Goal: Task Accomplishment & Management: Complete application form

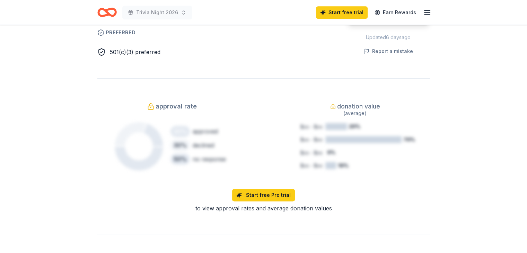
scroll to position [120, 0]
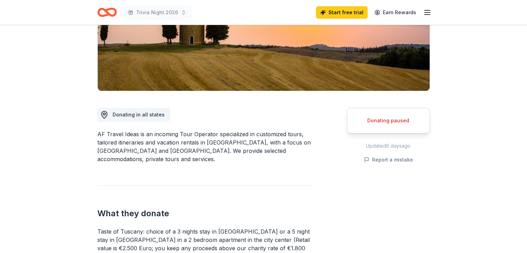
click at [425, 16] on icon "button" at bounding box center [427, 12] width 8 height 8
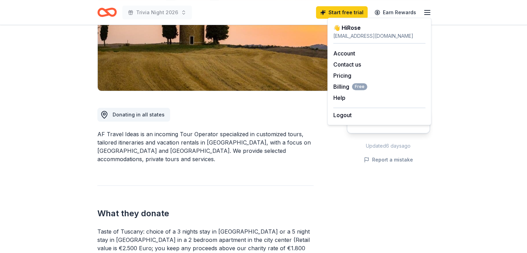
click at [344, 58] on div "Account Contact us Pricing Billing Free Help Earn rewards" at bounding box center [379, 76] width 92 height 64
click at [348, 52] on link "Account" at bounding box center [344, 53] width 22 height 7
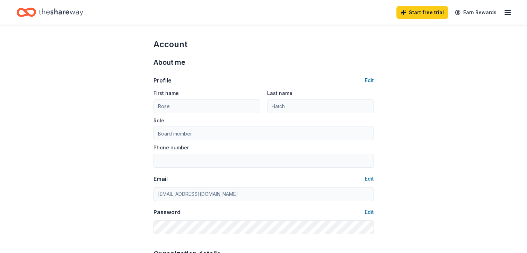
click at [73, 12] on icon "Home" at bounding box center [61, 12] width 44 height 14
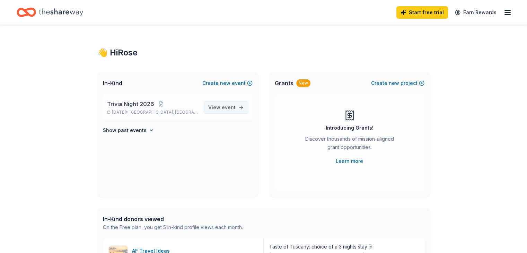
click at [219, 106] on span "View event" at bounding box center [221, 107] width 27 height 8
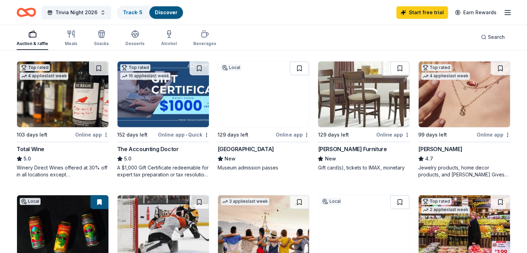
scroll to position [335, 0]
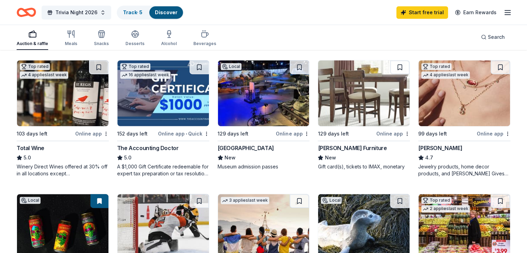
click at [433, 145] on div "[PERSON_NAME]" at bounding box center [440, 148] width 44 height 8
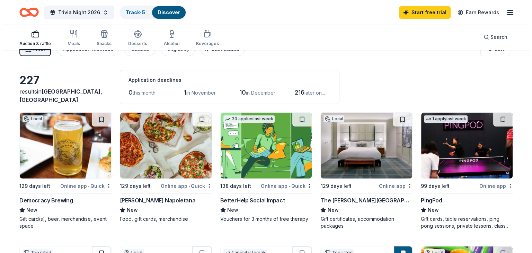
scroll to position [0, 0]
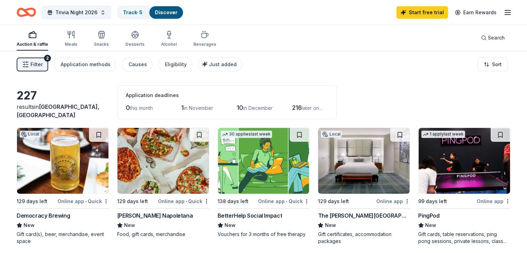
click at [43, 63] on span "Filter" at bounding box center [36, 64] width 12 height 8
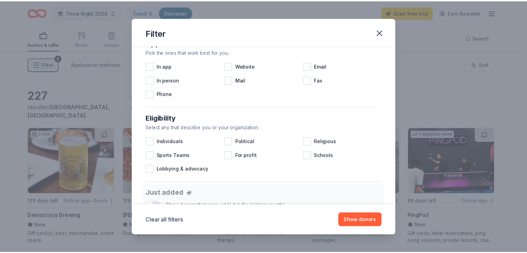
scroll to position [90, 0]
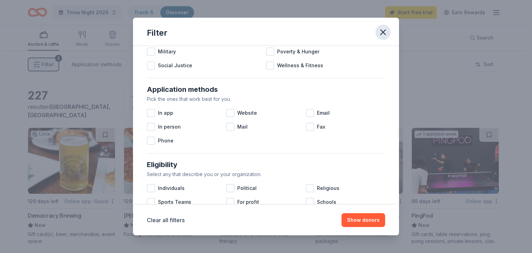
click at [385, 32] on icon "button" at bounding box center [383, 32] width 10 height 10
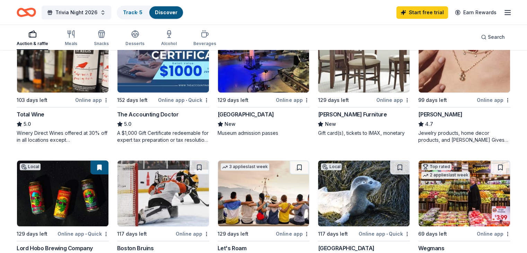
scroll to position [376, 0]
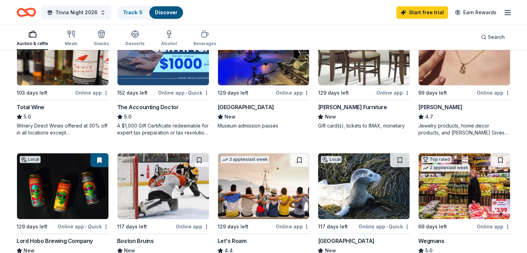
click at [352, 105] on div "Jordan's Furniture" at bounding box center [352, 107] width 69 height 8
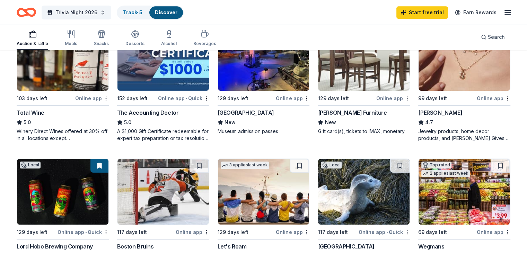
scroll to position [371, 0]
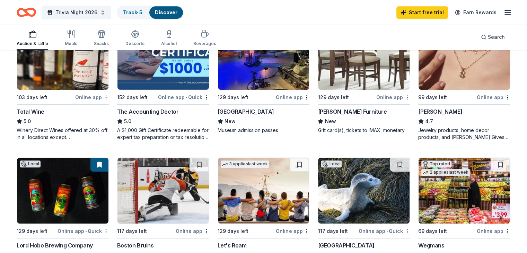
click at [92, 243] on div "Lord Hobo Brewing Company" at bounding box center [55, 245] width 76 height 8
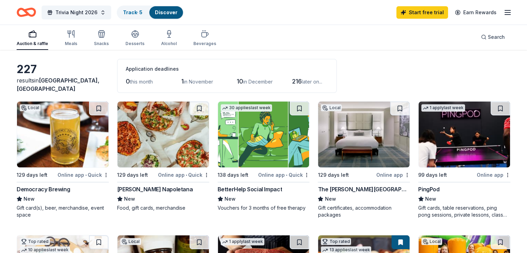
scroll to position [0, 0]
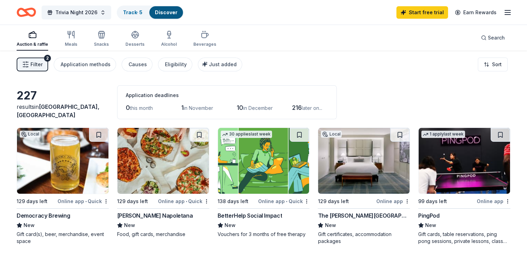
click at [177, 10] on link "Discover" at bounding box center [166, 12] width 23 height 6
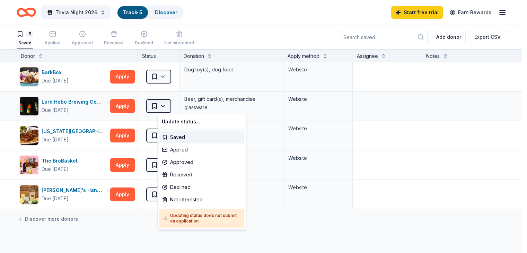
click at [178, 106] on html "10% Trivia Night 2026 Track · 5 Discover Start free trial Earn Rewards 5 Saved …" at bounding box center [263, 126] width 527 height 253
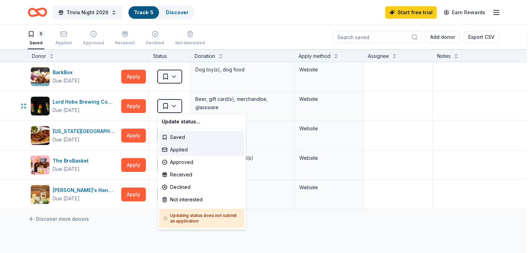
click at [180, 151] on div "Applied" at bounding box center [201, 149] width 85 height 12
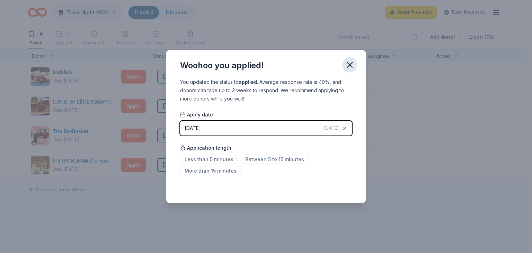
click at [349, 63] on icon "button" at bounding box center [350, 65] width 10 height 10
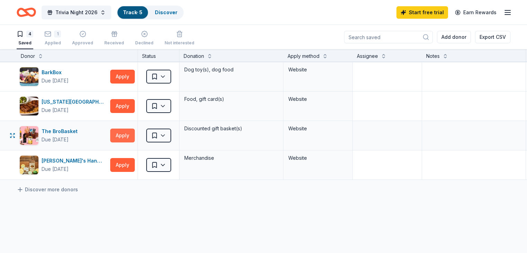
click at [135, 134] on button "Apply" at bounding box center [122, 136] width 25 height 14
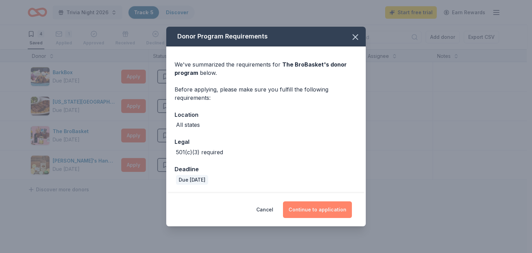
click at [319, 211] on button "Continue to application" at bounding box center [317, 209] width 69 height 17
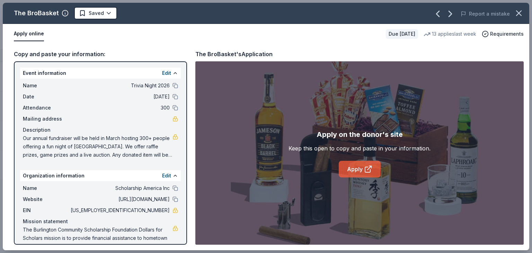
click at [356, 170] on link "Apply" at bounding box center [360, 169] width 42 height 17
click at [106, 11] on html "10% Trivia Night 2026 Track · 5 Discover Start free trial Earn Rewards 4 Saved …" at bounding box center [266, 126] width 532 height 253
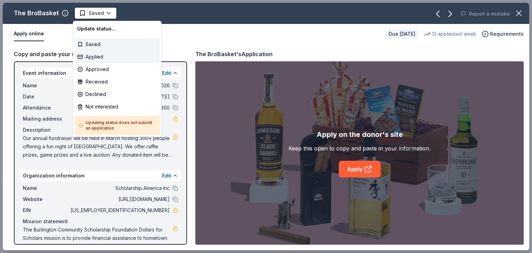
click at [91, 59] on div "Applied" at bounding box center [117, 57] width 85 height 12
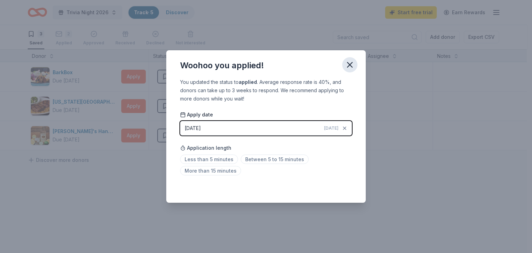
click at [351, 68] on icon "button" at bounding box center [350, 65] width 10 height 10
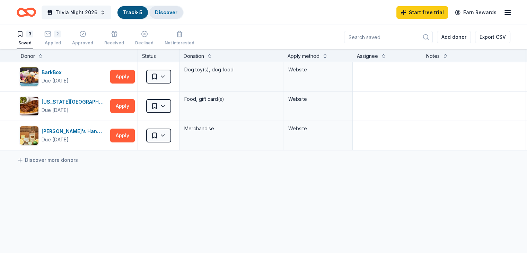
click at [172, 10] on link "Discover" at bounding box center [166, 12] width 23 height 6
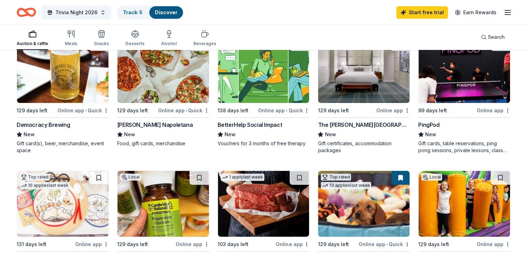
scroll to position [92, 0]
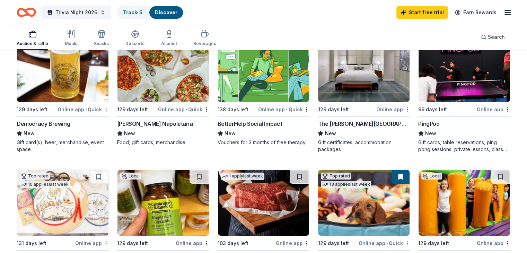
click at [335, 121] on div "The Charles Hotel" at bounding box center [364, 124] width 92 height 8
drag, startPoint x: 310, startPoint y: 141, endPoint x: 342, endPoint y: 150, distance: 33.8
click at [346, 89] on img at bounding box center [363, 69] width 91 height 66
click at [143, 11] on link "Track · 6" at bounding box center [133, 12] width 20 height 6
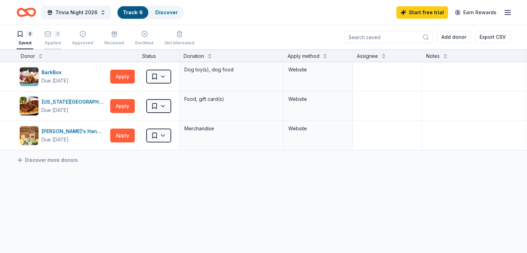
click at [61, 39] on div "3 Applied" at bounding box center [52, 37] width 17 height 15
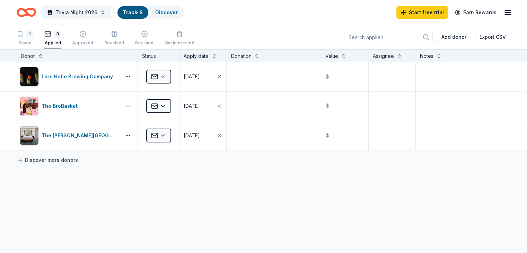
click at [24, 160] on icon at bounding box center [20, 160] width 7 height 7
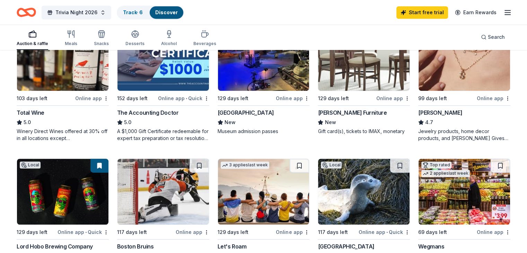
scroll to position [371, 0]
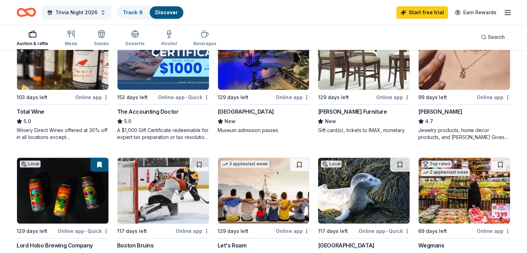
click at [358, 77] on img at bounding box center [363, 57] width 91 height 66
click at [138, 7] on div "Track · 6" at bounding box center [132, 12] width 31 height 12
click at [143, 9] on link "Track · 6" at bounding box center [133, 12] width 20 height 6
click at [174, 16] on div "Discover" at bounding box center [167, 12] width 34 height 12
click at [143, 9] on link "Track · 6" at bounding box center [133, 12] width 20 height 6
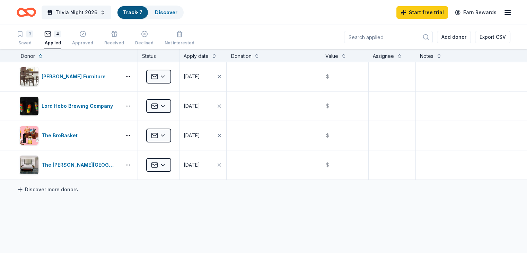
click at [24, 189] on icon at bounding box center [20, 189] width 7 height 7
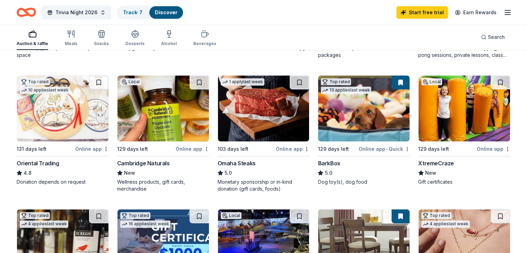
scroll to position [165, 0]
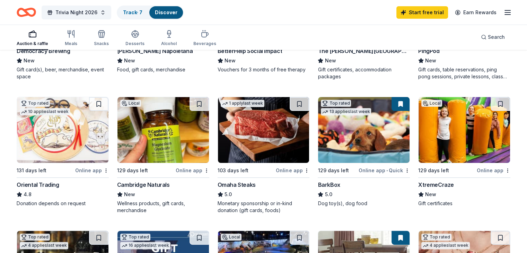
click at [256, 147] on img at bounding box center [263, 130] width 91 height 66
click at [143, 12] on link "Track · 8" at bounding box center [133, 12] width 20 height 6
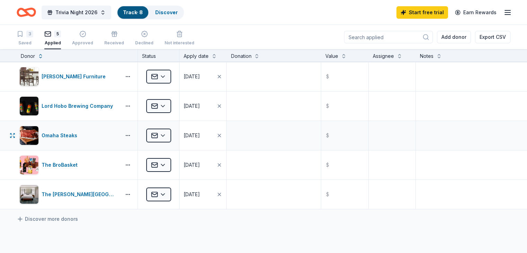
click at [200, 133] on div "[DATE]" at bounding box center [192, 135] width 16 height 8
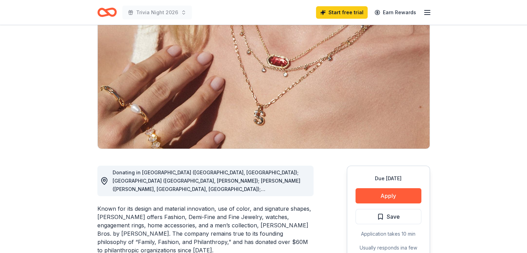
scroll to position [63, 0]
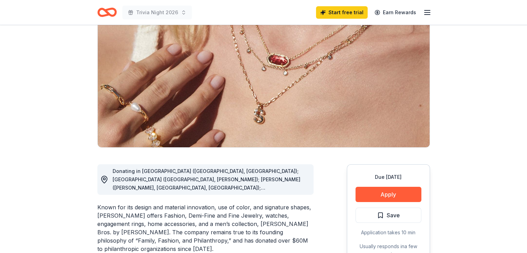
click at [297, 186] on span "Donating in [GEOGRAPHIC_DATA] ([GEOGRAPHIC_DATA], [GEOGRAPHIC_DATA]); [GEOGRAPH…" at bounding box center [207, 258] width 188 height 181
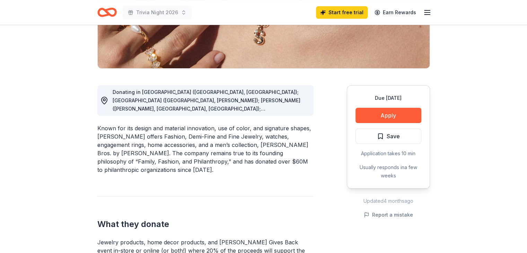
scroll to position [141, 0]
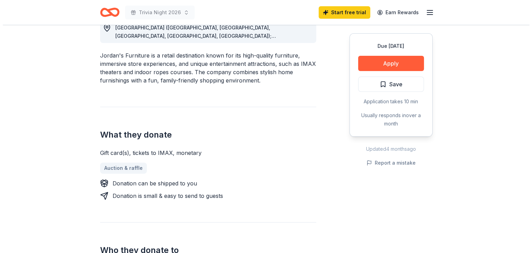
scroll to position [159, 0]
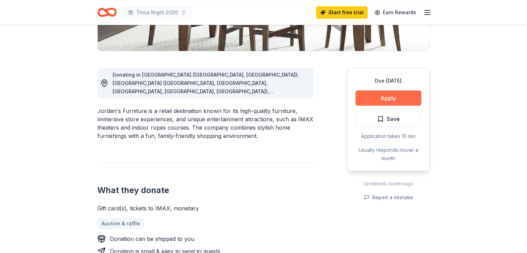
click at [392, 103] on button "Apply" at bounding box center [389, 97] width 66 height 15
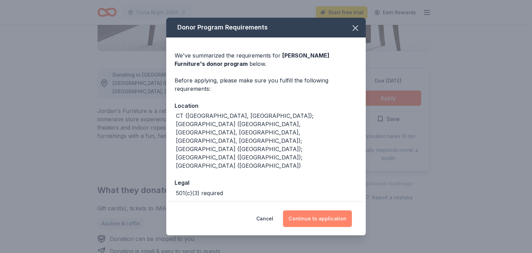
click at [313, 216] on button "Continue to application" at bounding box center [317, 218] width 69 height 17
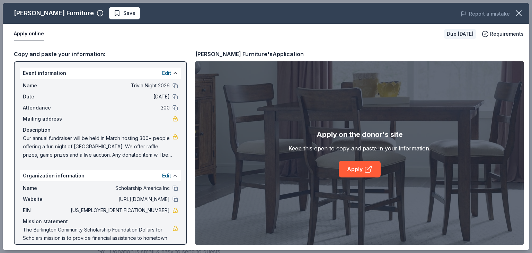
scroll to position [15, 0]
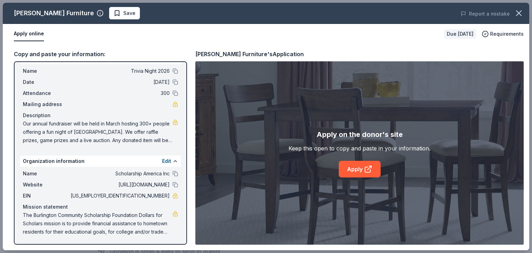
click at [29, 34] on button "Apply online" at bounding box center [29, 34] width 30 height 15
click at [173, 72] on button at bounding box center [176, 71] width 6 height 6
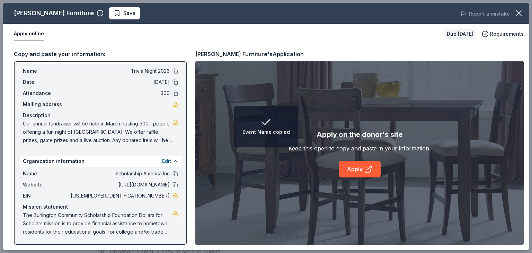
click at [173, 83] on button at bounding box center [176, 82] width 6 height 6
click at [173, 94] on button at bounding box center [176, 93] width 6 height 6
click at [173, 173] on div "Name Scholarship America Inc Website https://bcsfds.dollarsforscholars.org/inde…" at bounding box center [100, 203] width 161 height 72
click at [170, 187] on div "Website https://bcsfds.dollarsforscholars.org/index.php?section=chapterWebsite&…" at bounding box center [100, 185] width 155 height 8
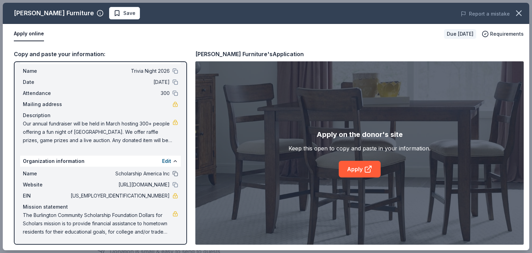
click at [173, 173] on button at bounding box center [176, 174] width 6 height 6
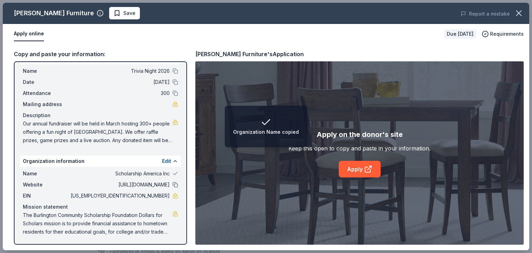
click at [173, 184] on button at bounding box center [176, 185] width 6 height 6
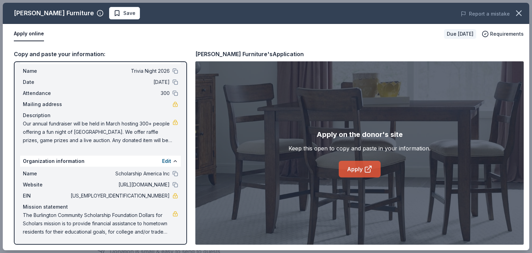
click at [352, 170] on link "Apply" at bounding box center [360, 169] width 42 height 17
click at [498, 35] on span "Requirements" at bounding box center [507, 34] width 34 height 8
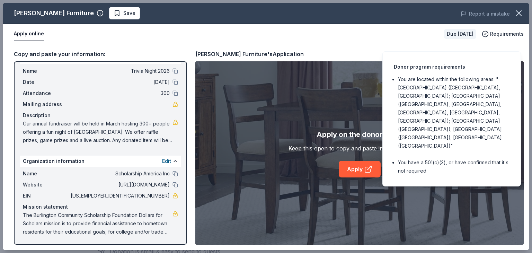
click at [462, 53] on div "Donor program requirements You are located within the following areas: "CT (Far…" at bounding box center [452, 118] width 139 height 135
click at [201, 29] on div "Apply online" at bounding box center [226, 34] width 425 height 15
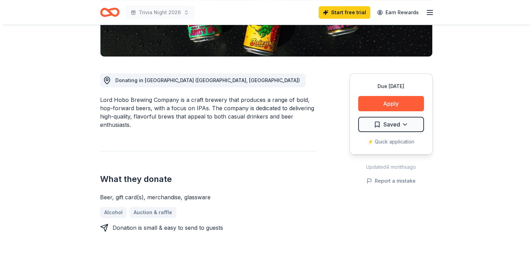
scroll to position [153, 0]
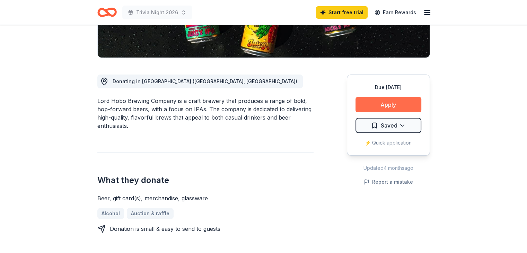
click at [392, 103] on button "Apply" at bounding box center [389, 104] width 66 height 15
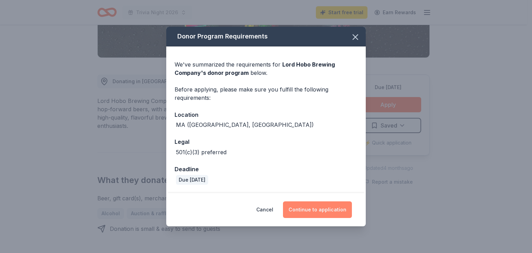
click at [317, 210] on button "Continue to application" at bounding box center [317, 209] width 69 height 17
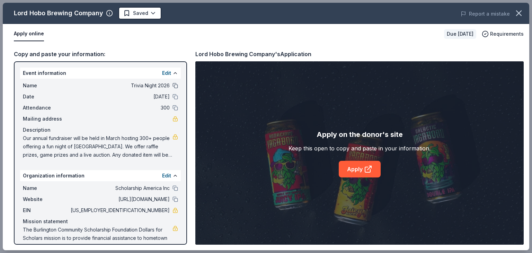
click at [173, 85] on button at bounding box center [176, 86] width 6 height 6
click at [173, 97] on button at bounding box center [176, 97] width 6 height 6
click at [173, 106] on button at bounding box center [176, 108] width 6 height 6
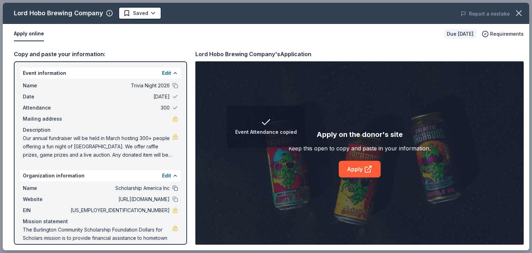
click at [173, 189] on button at bounding box center [176, 188] width 6 height 6
click at [173, 198] on button at bounding box center [176, 199] width 6 height 6
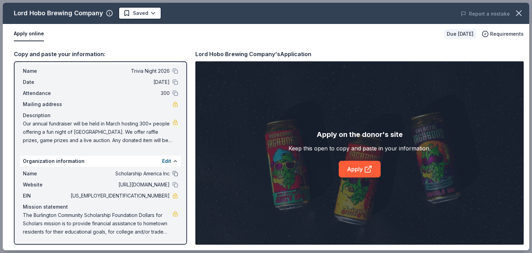
click at [173, 171] on button at bounding box center [176, 174] width 6 height 6
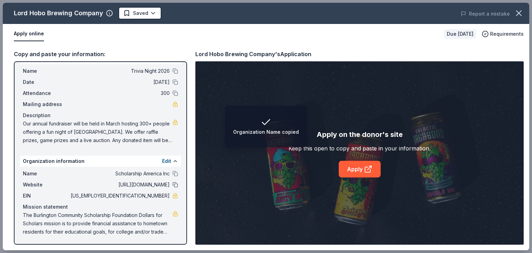
click at [173, 184] on button at bounding box center [176, 185] width 6 height 6
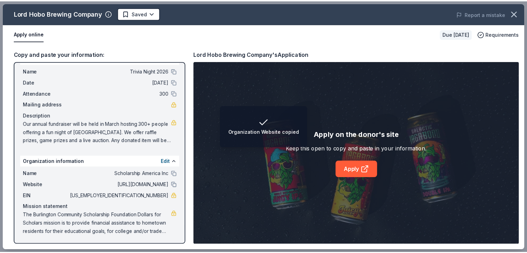
scroll to position [0, 0]
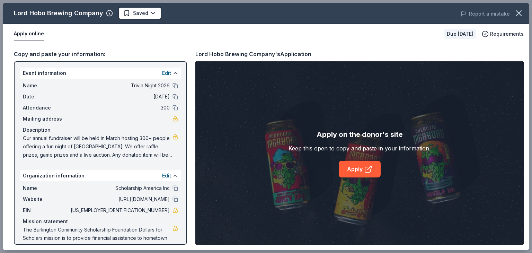
click at [166, 84] on div "Name Trivia Night 2026" at bounding box center [100, 85] width 155 height 8
click at [169, 88] on div "Name Trivia Night 2026" at bounding box center [100, 85] width 155 height 8
click at [170, 88] on div "Name Trivia Night 2026" at bounding box center [100, 85] width 155 height 8
click at [173, 86] on button at bounding box center [176, 86] width 6 height 6
click at [173, 97] on button at bounding box center [176, 97] width 6 height 6
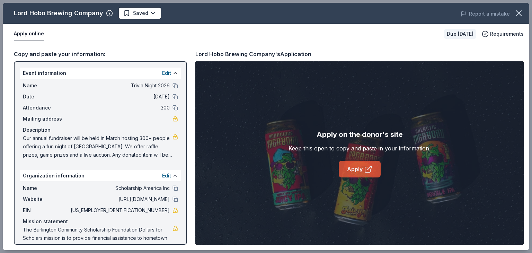
click at [359, 172] on link "Apply" at bounding box center [360, 169] width 42 height 17
click at [521, 14] on icon "button" at bounding box center [519, 13] width 5 height 5
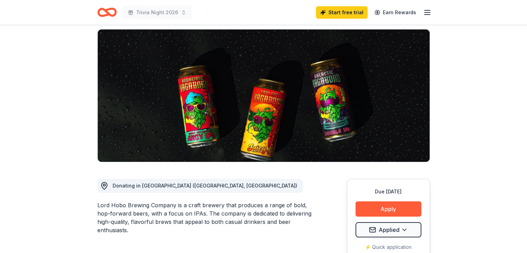
scroll to position [35, 0]
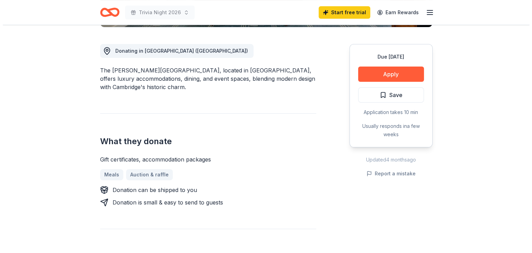
scroll to position [184, 0]
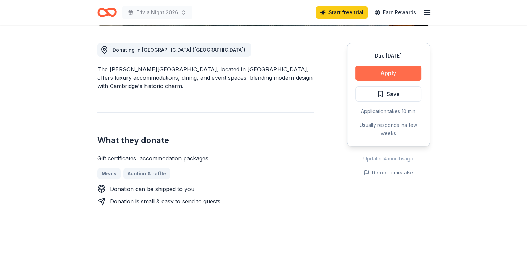
click at [395, 72] on button "Apply" at bounding box center [389, 72] width 66 height 15
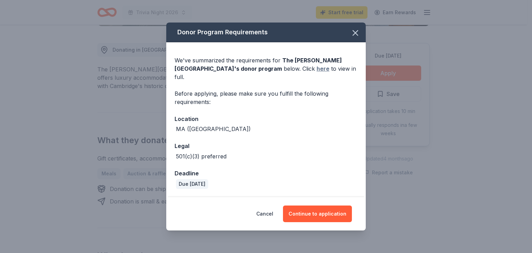
click at [317, 72] on link "here" at bounding box center [323, 68] width 13 height 8
click at [316, 210] on button "Continue to application" at bounding box center [317, 213] width 69 height 17
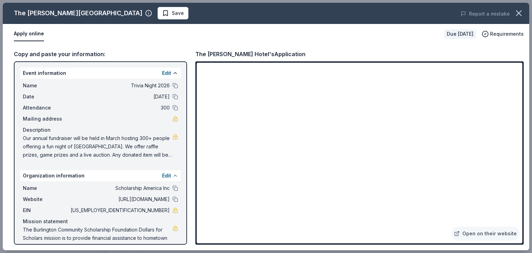
click at [173, 174] on button at bounding box center [176, 176] width 6 height 6
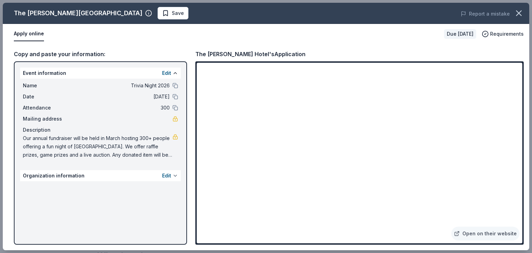
click at [171, 174] on button "Edit" at bounding box center [166, 176] width 9 height 8
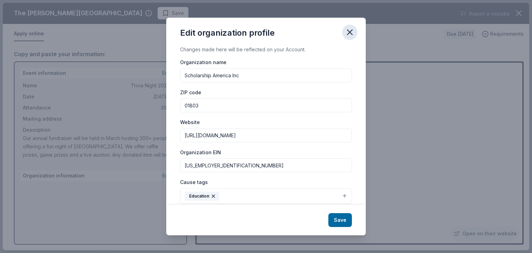
click at [345, 28] on button "button" at bounding box center [349, 32] width 15 height 15
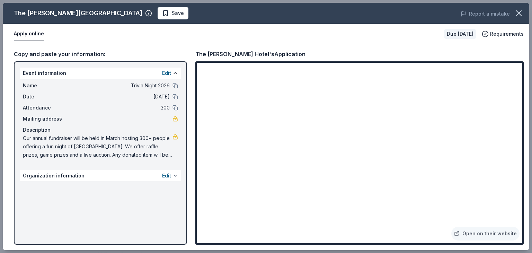
click at [174, 175] on button at bounding box center [176, 176] width 6 height 6
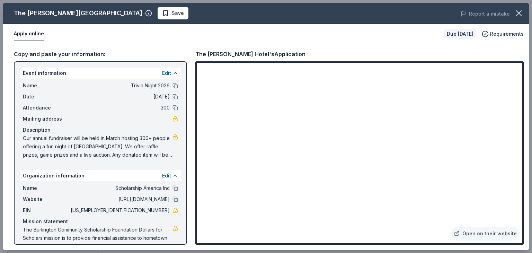
drag, startPoint x: 523, startPoint y: 83, endPoint x: 523, endPoint y: 115, distance: 32.2
click at [523, 115] on div "Open on their website" at bounding box center [359, 152] width 329 height 183
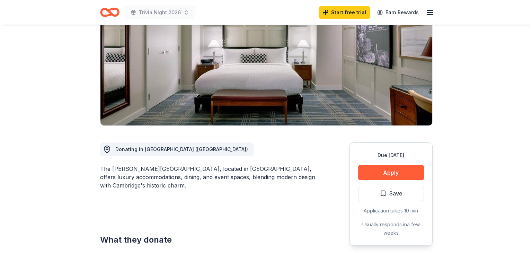
scroll to position [96, 0]
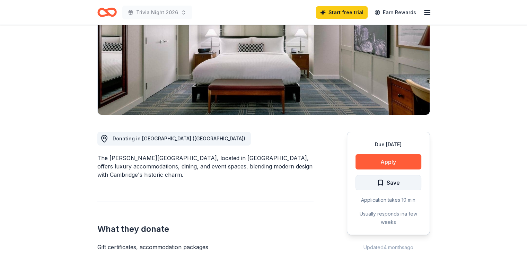
click at [384, 184] on span "Save" at bounding box center [388, 182] width 23 height 9
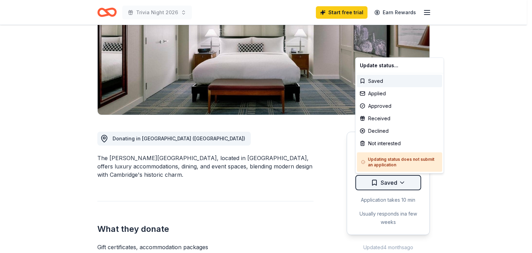
click at [387, 157] on html "Trivia Night 2026 Start free trial Earn Rewards Due in 129 days Share The Charl…" at bounding box center [266, 30] width 532 height 253
click at [377, 91] on div "Applied" at bounding box center [399, 93] width 85 height 12
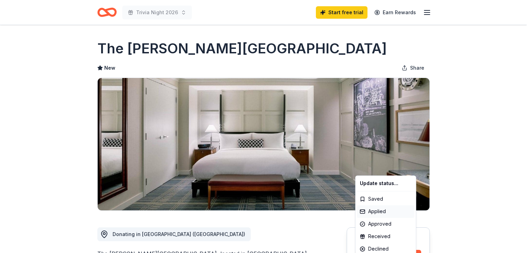
scroll to position [0, 0]
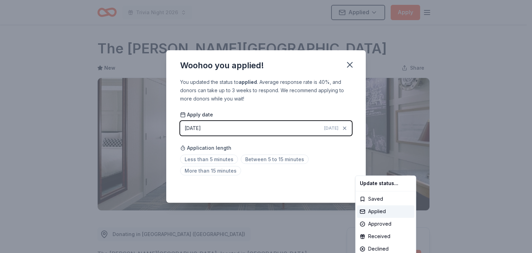
click at [348, 66] on html "Trivia Night 2026 Applied Apply Due in 129 days Share The Charles Hotel New Sha…" at bounding box center [266, 126] width 532 height 253
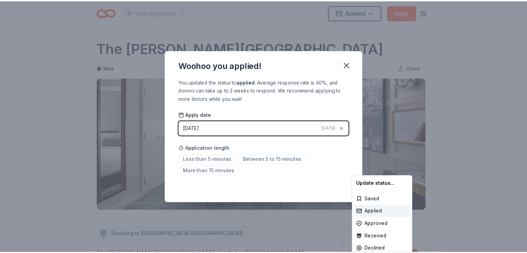
scroll to position [151, 0]
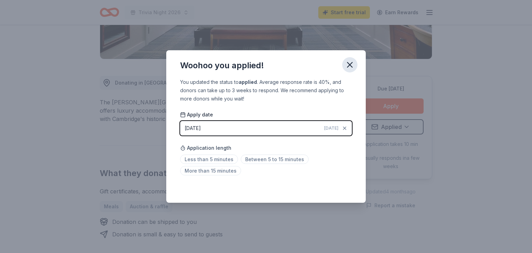
click at [349, 63] on icon "button" at bounding box center [350, 65] width 10 height 10
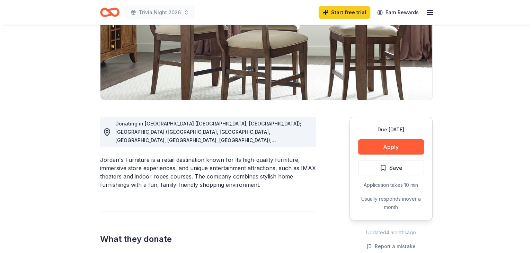
scroll to position [117, 0]
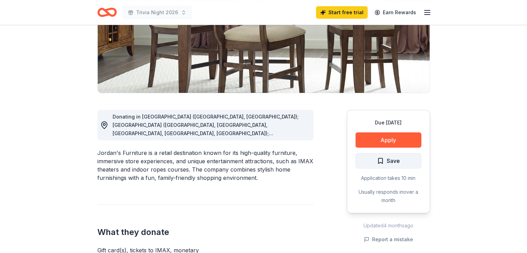
click at [387, 159] on span "Save" at bounding box center [393, 160] width 13 height 9
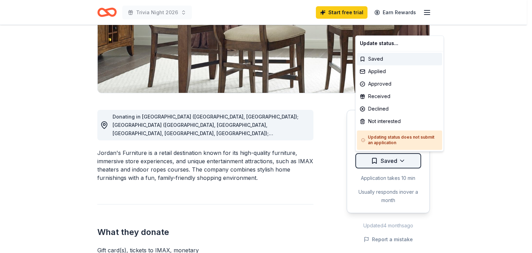
click at [398, 135] on html "Trivia Night 2026 Start free trial Earn Rewards Due in 129 days Share Jordan's …" at bounding box center [266, 9] width 532 height 253
click at [379, 70] on div "Applied" at bounding box center [399, 71] width 85 height 12
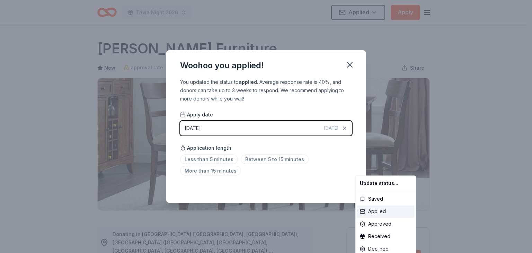
click at [351, 65] on html "Trivia Night 2026 Applied Apply Due in 129 days Share Jordan's Furniture New ap…" at bounding box center [266, 126] width 532 height 253
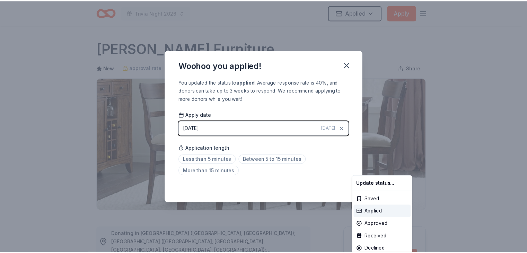
scroll to position [151, 0]
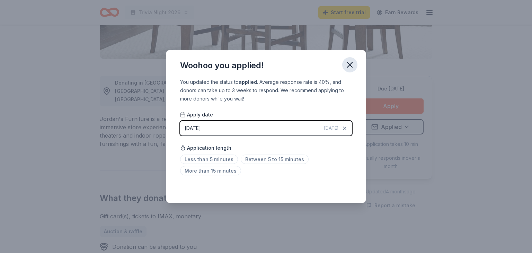
click at [348, 67] on icon "button" at bounding box center [350, 64] width 5 height 5
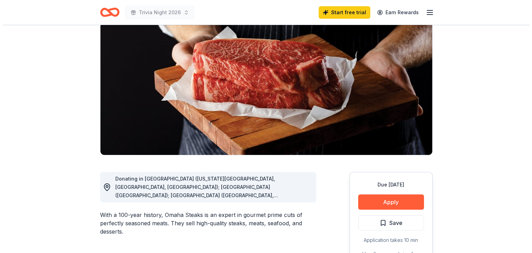
scroll to position [65, 0]
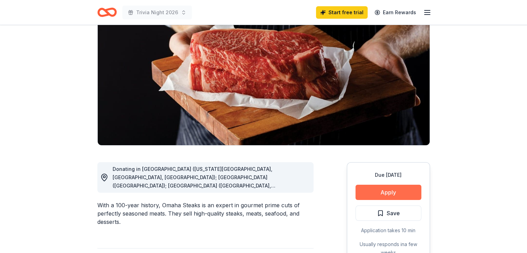
click at [393, 191] on button "Apply" at bounding box center [389, 192] width 66 height 15
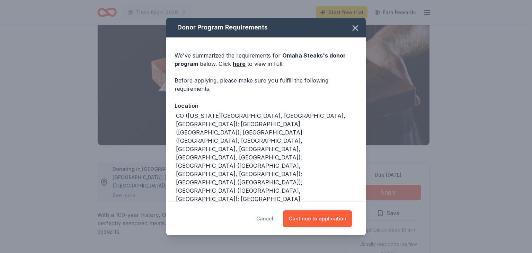
click at [270, 218] on button "Cancel" at bounding box center [264, 218] width 17 height 17
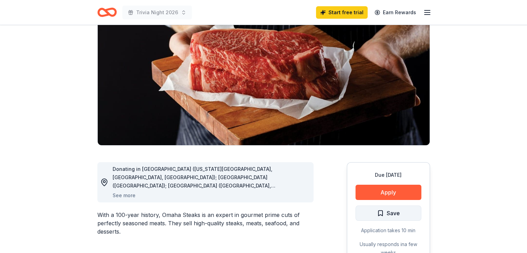
click at [382, 215] on span "Save" at bounding box center [388, 213] width 23 height 9
click at [386, 188] on html "Trivia Night 2026 Start free trial Earn Rewards Due [DATE] Share Omaha Steaks 5…" at bounding box center [263, 61] width 527 height 253
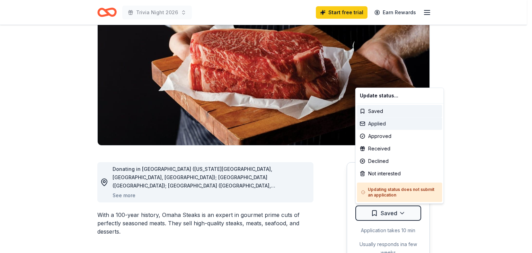
click at [380, 123] on div "Applied" at bounding box center [399, 123] width 85 height 12
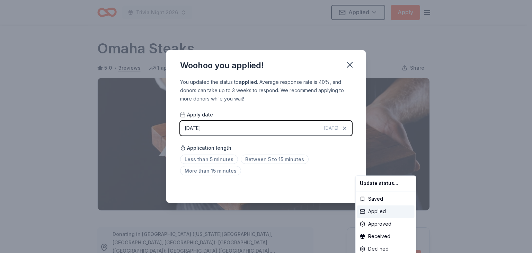
click at [343, 128] on html "Trivia Night 2026 Applied Apply Due [DATE] Share Omaha Steaks 5.0 • 3 reviews 1…" at bounding box center [266, 126] width 532 height 253
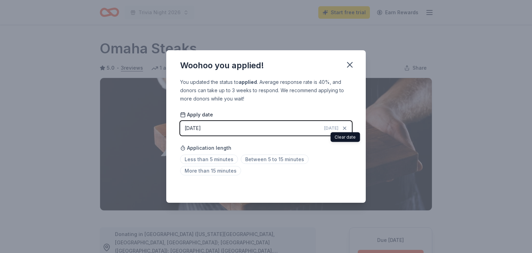
scroll to position [151, 0]
